Goal: Navigation & Orientation: Go to known website

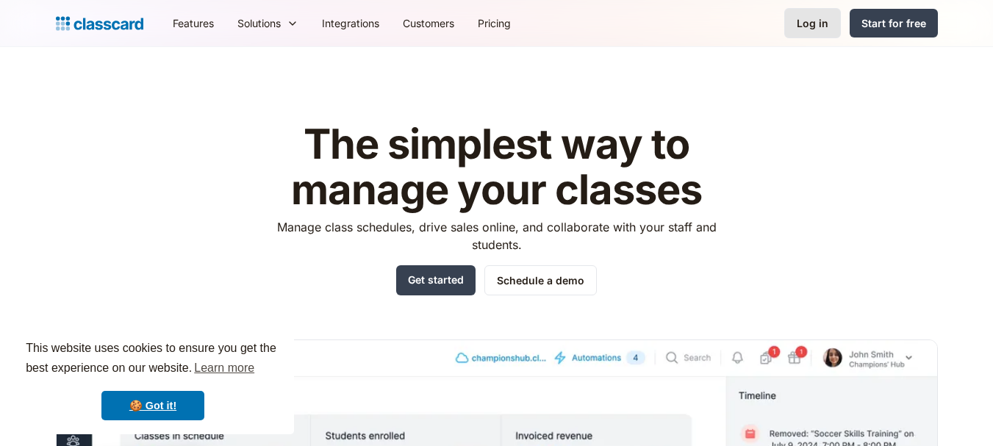
click at [813, 27] on div "Log in" at bounding box center [813, 22] width 32 height 15
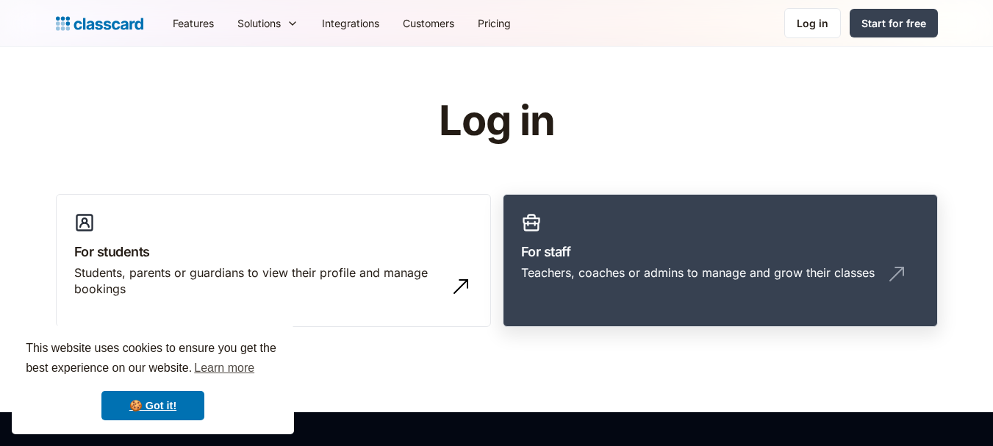
click at [639, 256] on h3 "For staff" at bounding box center [720, 252] width 398 height 20
